Goal: Transaction & Acquisition: Purchase product/service

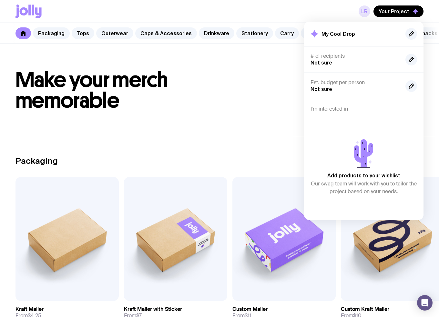
click at [364, 10] on link "LR" at bounding box center [365, 11] width 12 height 12
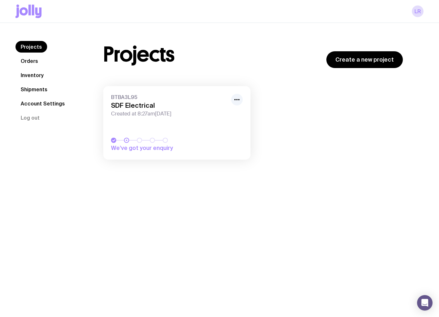
click at [150, 112] on span "Created at 8:27am[DATE]" at bounding box center [169, 114] width 116 height 6
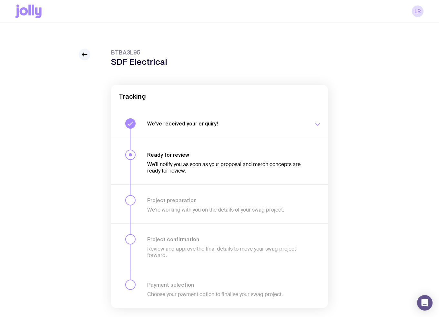
click at [164, 157] on h3 "Ready for review" at bounding box center [226, 155] width 159 height 6
click at [172, 153] on h3 "Ready for review" at bounding box center [226, 155] width 159 height 6
click at [189, 124] on h3 "We’ve received your enquiry!" at bounding box center [226, 123] width 159 height 6
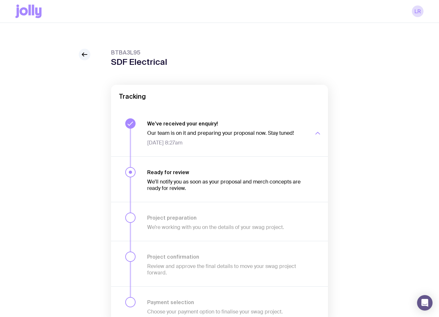
click at [189, 124] on h3 "We’ve received your enquiry!" at bounding box center [226, 123] width 159 height 6
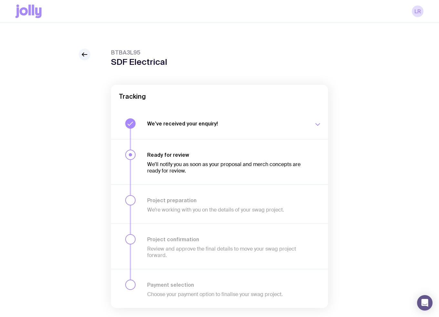
click at [28, 10] on icon at bounding box center [29, 10] width 2 height 11
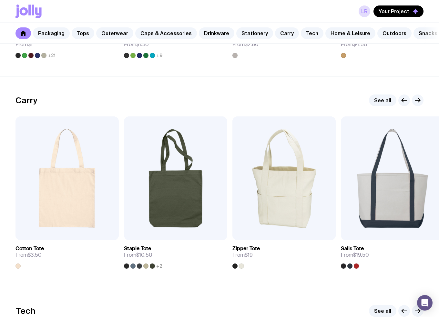
scroll to position [1323, 0]
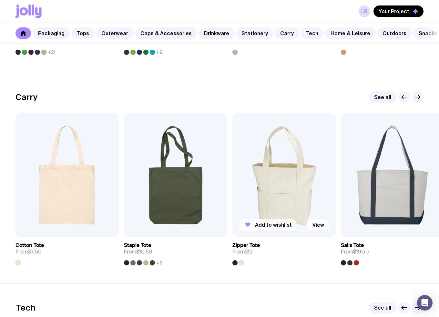
click at [254, 228] on button "Add to wishlist" at bounding box center [268, 225] width 58 height 12
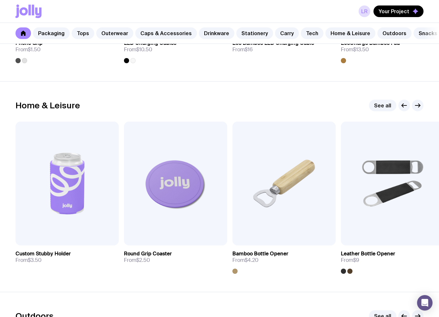
scroll to position [1743, 0]
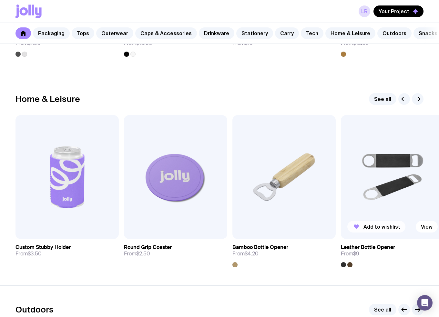
click at [386, 230] on span "Add to wishlist" at bounding box center [381, 227] width 37 height 6
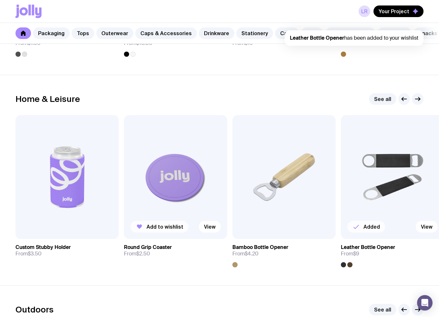
click at [167, 230] on span "Add to wishlist" at bounding box center [165, 227] width 37 height 6
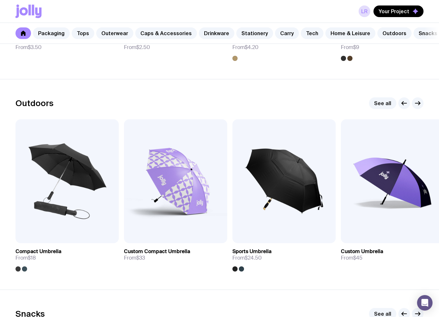
scroll to position [1949, 0]
click at [416, 107] on icon "button" at bounding box center [418, 103] width 8 height 8
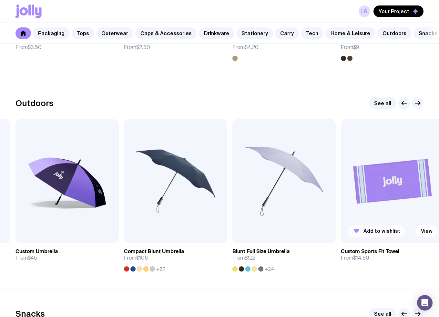
click at [381, 234] on span "Add to wishlist" at bounding box center [381, 231] width 37 height 6
click at [419, 105] on icon "button" at bounding box center [419, 104] width 2 height 4
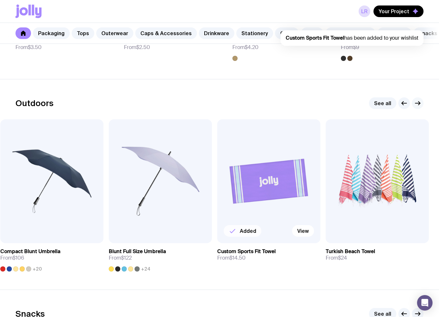
click at [419, 105] on icon "button" at bounding box center [419, 104] width 2 height 4
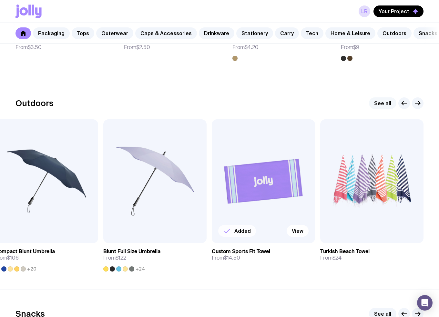
click at [387, 109] on link "See all" at bounding box center [382, 103] width 27 height 12
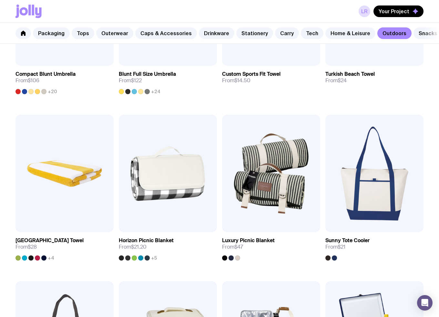
scroll to position [387, 0]
click at [57, 223] on span "Add to wishlist" at bounding box center [56, 220] width 37 height 6
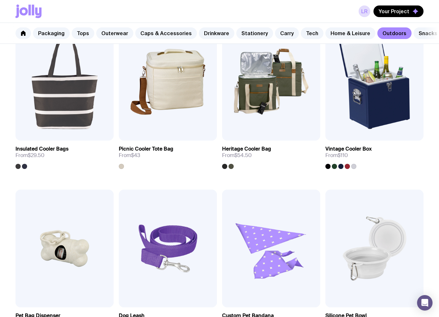
scroll to position [549, 0]
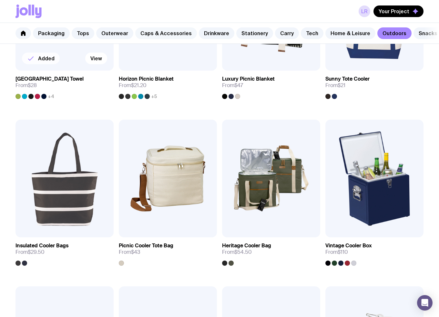
click at [160, 31] on link "Caps & Accessories" at bounding box center [166, 33] width 62 height 12
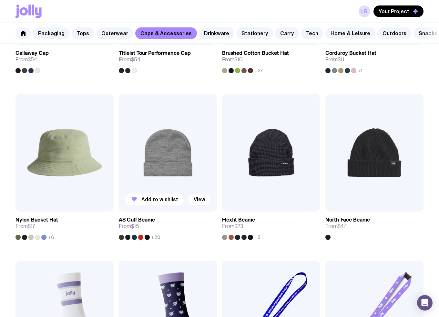
scroll to position [581, 0]
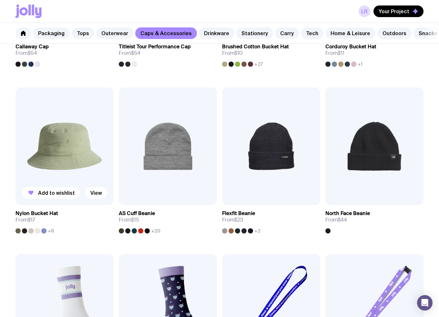
click at [51, 234] on span "+6" at bounding box center [51, 231] width 6 height 5
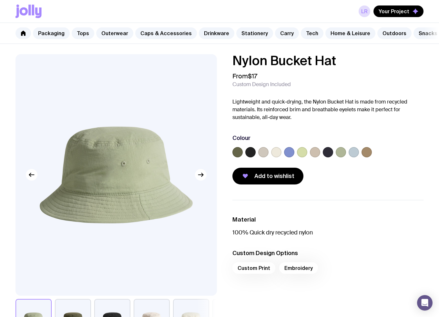
click at [288, 157] on label at bounding box center [289, 152] width 10 height 10
click at [0, 0] on input "radio" at bounding box center [0, 0] width 0 height 0
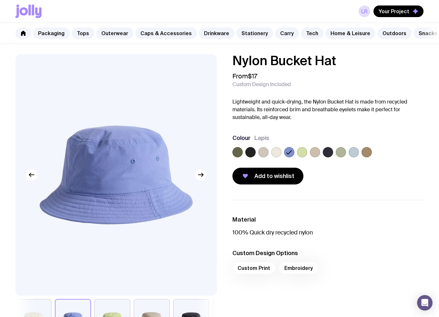
click at [327, 157] on label at bounding box center [328, 152] width 10 height 10
click at [0, 0] on input "radio" at bounding box center [0, 0] width 0 height 0
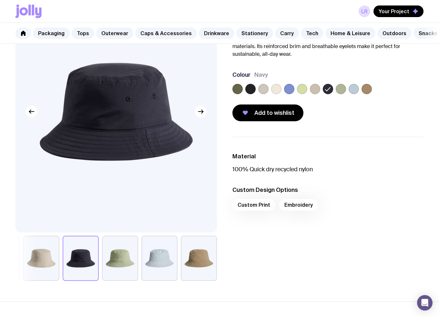
scroll to position [65, 0]
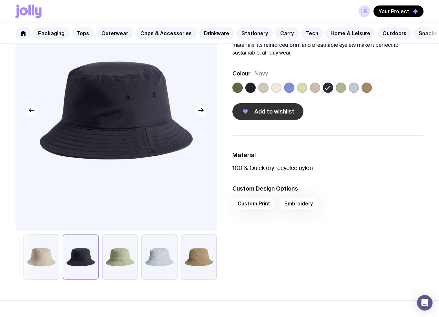
click at [281, 120] on button "Add to wishlist" at bounding box center [267, 111] width 71 height 17
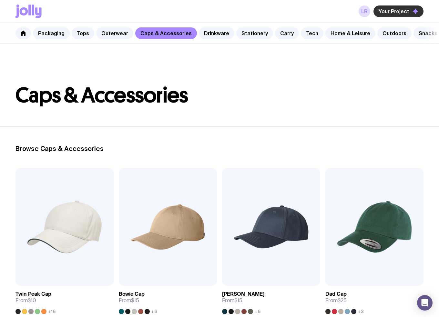
click at [399, 13] on span "Your Project" at bounding box center [394, 11] width 31 height 6
